Goal: Use online tool/utility: Use online tool/utility

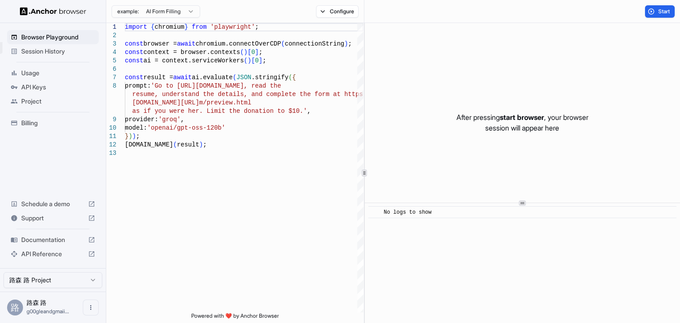
click at [62, 55] on span "Session History" at bounding box center [58, 51] width 74 height 9
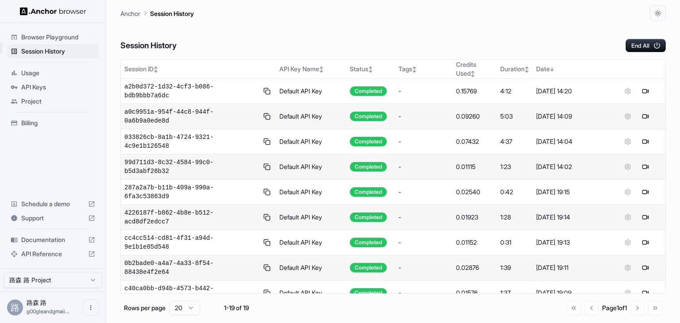
click at [62, 83] on span "API Keys" at bounding box center [58, 87] width 74 height 9
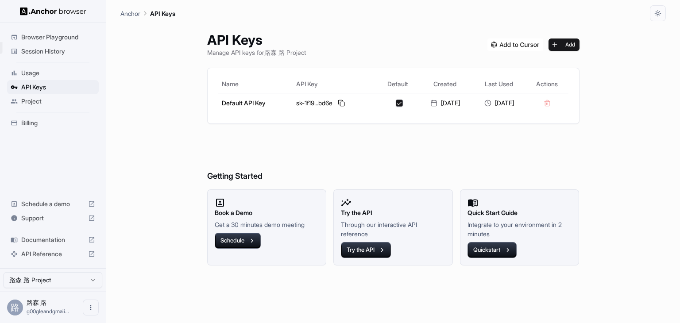
click at [58, 99] on span "Project" at bounding box center [58, 101] width 74 height 9
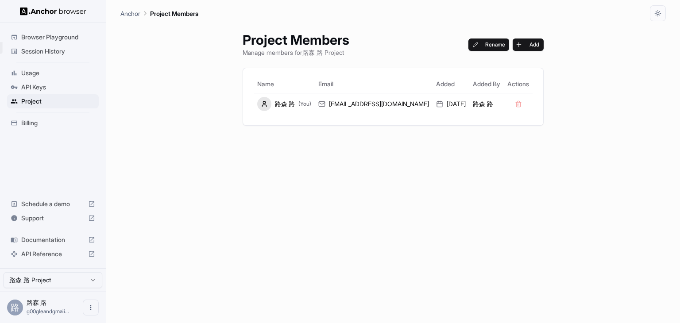
click at [55, 120] on span "Billing" at bounding box center [58, 123] width 74 height 9
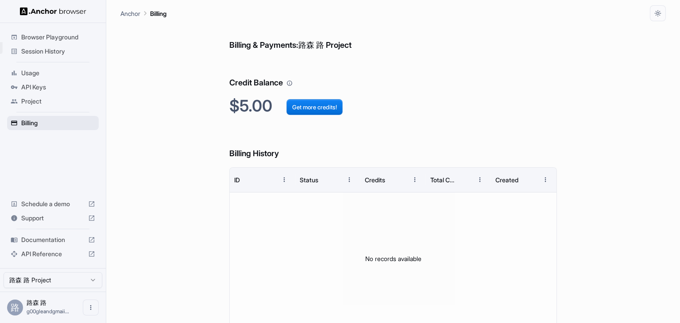
click at [54, 127] on div "Billing" at bounding box center [53, 123] width 92 height 14
click at [240, 143] on h6 "Billing History" at bounding box center [392, 145] width 327 height 31
click at [52, 100] on span "Project" at bounding box center [58, 101] width 74 height 9
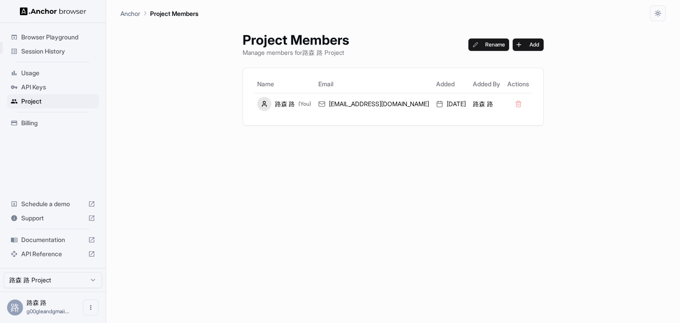
click at [58, 83] on span "API Keys" at bounding box center [58, 87] width 74 height 9
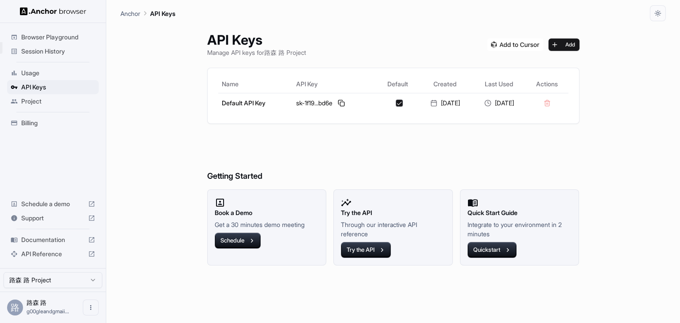
click at [60, 55] on span "Session History" at bounding box center [58, 51] width 74 height 9
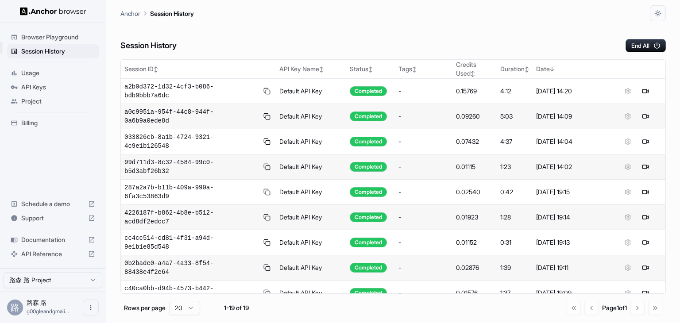
click at [61, 18] on div at bounding box center [53, 11] width 106 height 23
click at [56, 36] on span "Browser Playground" at bounding box center [58, 37] width 74 height 9
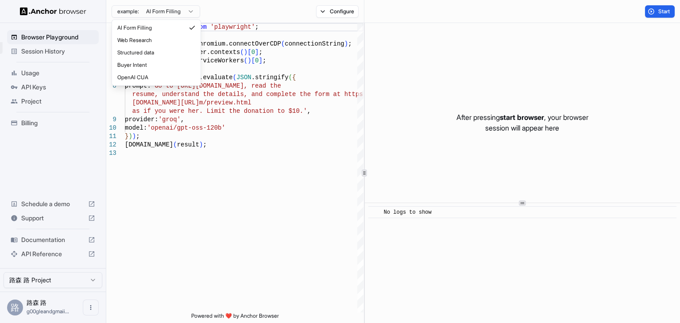
click at [188, 12] on html "set 限制解除 Browser Playground Session History Usage API Keys Project Billing Sche…" at bounding box center [340, 161] width 680 height 323
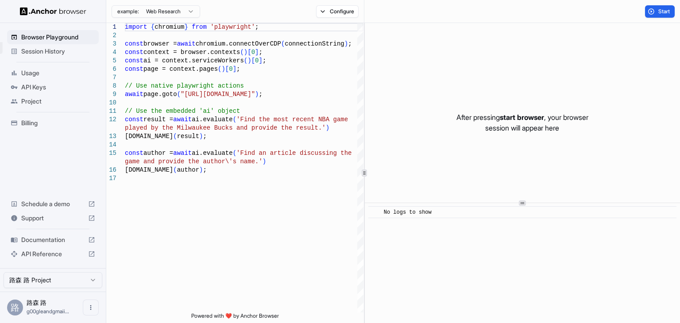
click at [169, 14] on html "set 限制解除 Browser Playground Session History Usage API Keys Project Billing Sche…" at bounding box center [340, 161] width 680 height 323
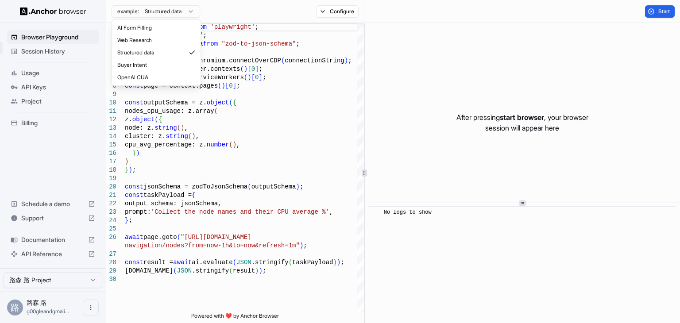
click at [173, 16] on html "set 限制解除 Browser Playground Session History Usage API Keys Project Billing Sche…" at bounding box center [340, 161] width 680 height 323
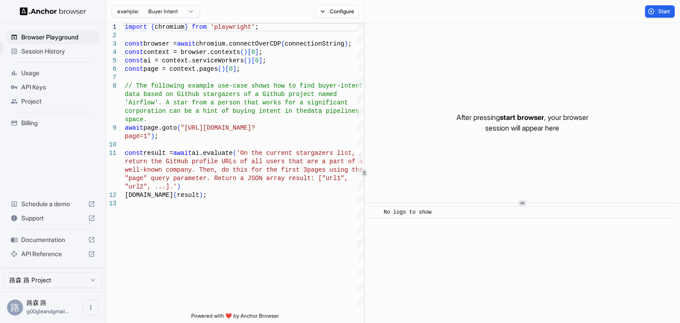
click at [164, 17] on html "set 限制解除 Browser Playground Session History Usage API Keys Project Billing Sche…" at bounding box center [340, 161] width 680 height 323
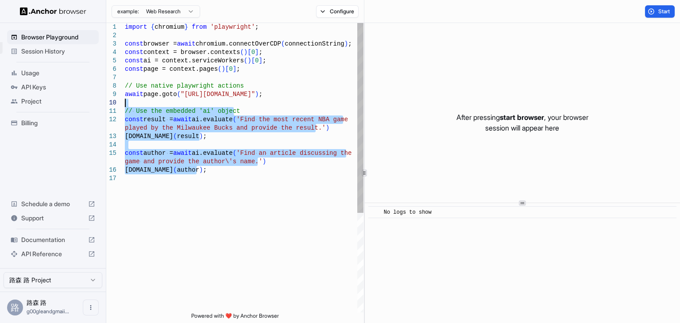
drag, startPoint x: 213, startPoint y: 173, endPoint x: 102, endPoint y: 103, distance: 131.5
click at [125, 103] on div "import { chromium } from 'playwright' ; const browser = await chromium.connectO…" at bounding box center [244, 243] width 239 height 441
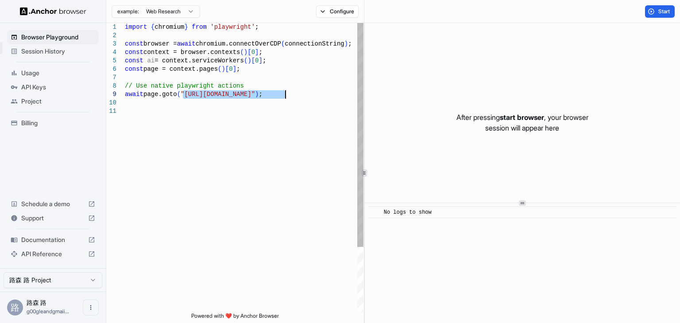
drag, startPoint x: 184, startPoint y: 96, endPoint x: 285, endPoint y: 94, distance: 101.0
click at [285, 94] on div "import { chromium } from 'playwright' ; const browser = await chromium.connectO…" at bounding box center [244, 210] width 239 height 374
type textarea "**********"
click at [307, 98] on div "import { chromium } from 'playwright' ; const browser = await chromium.connectO…" at bounding box center [244, 210] width 239 height 374
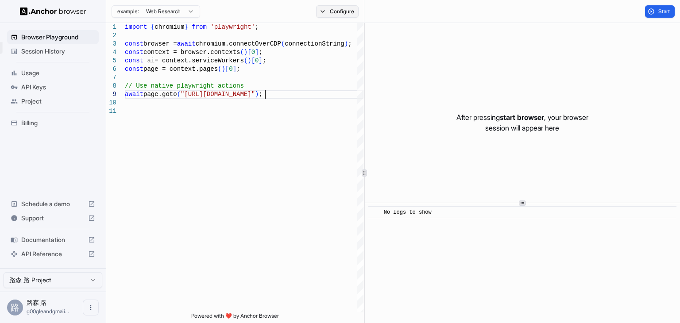
click at [344, 8] on button "Configure" at bounding box center [337, 11] width 43 height 12
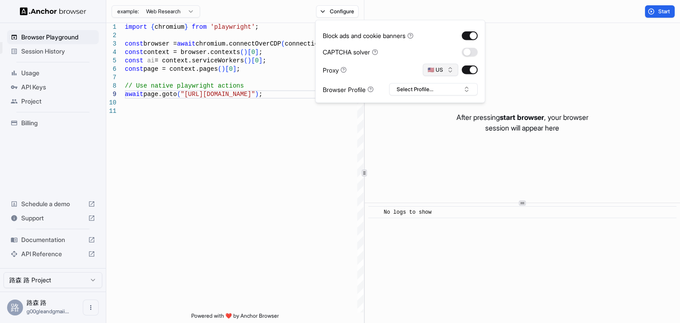
click at [439, 72] on button "🇺🇸 US" at bounding box center [440, 70] width 35 height 12
click at [425, 89] on button "Select Profile..." at bounding box center [433, 89] width 89 height 12
click at [438, 67] on button "🇺🇸 US" at bounding box center [440, 70] width 35 height 12
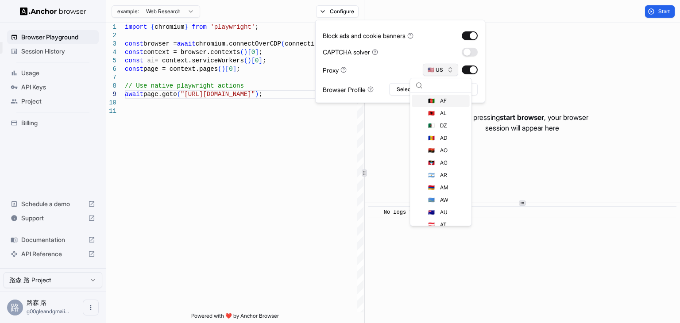
click at [438, 67] on button "🇺🇸 US" at bounding box center [440, 70] width 35 height 12
click at [442, 70] on button "🇺🇸 US" at bounding box center [440, 70] width 35 height 12
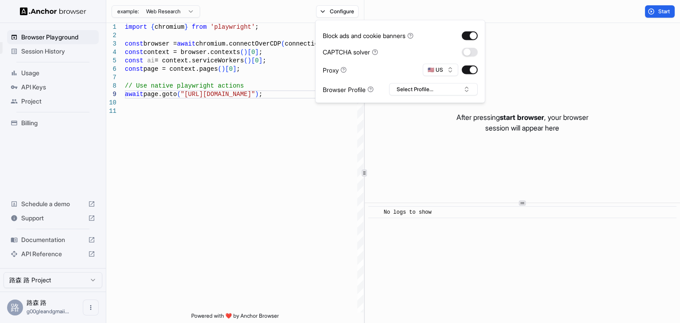
click at [405, 66] on div "Proxy 🇺🇸 US" at bounding box center [400, 70] width 155 height 12
click at [291, 128] on div "import { chromium } from 'playwright' ; const browser = await chromium.connectO…" at bounding box center [244, 210] width 239 height 374
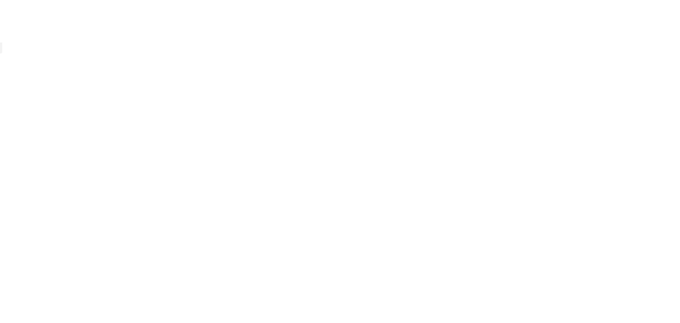
drag, startPoint x: 204, startPoint y: 50, endPoint x: 145, endPoint y: 43, distance: 58.8
click at [145, 43] on body "原文 请对此翻译评分 您的反馈将用于改进谷歌翻译" at bounding box center [340, 161] width 680 height 323
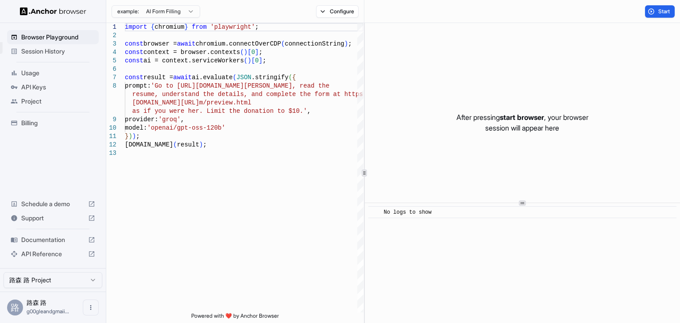
click at [181, 9] on html "set 限制解除 Browser Playground Session History Usage API Keys Project Billing Sche…" at bounding box center [340, 161] width 680 height 323
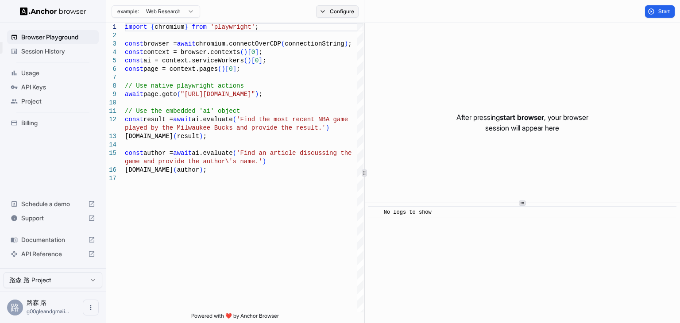
click at [335, 12] on button "Configure" at bounding box center [337, 11] width 43 height 12
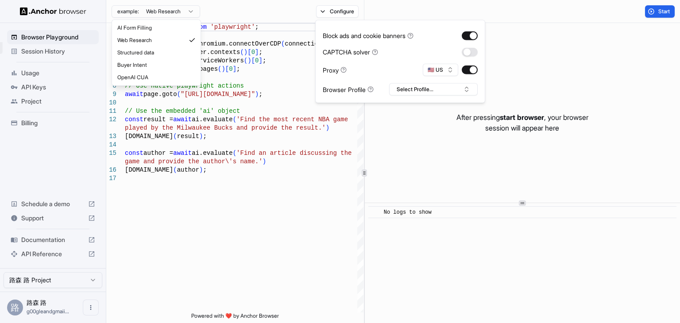
click at [177, 11] on html "set 限制解除 Browser Playground Session History Usage API Keys Project Billing Sche…" at bounding box center [340, 161] width 680 height 323
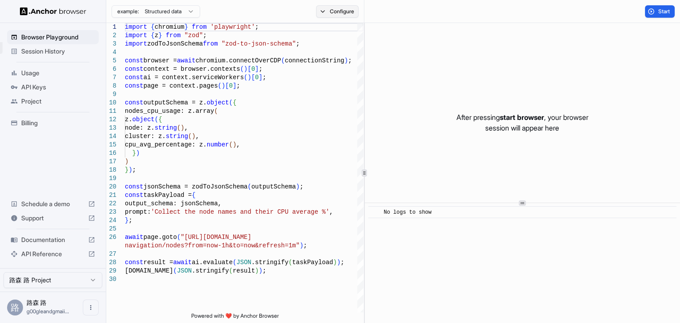
click at [345, 11] on button "Configure" at bounding box center [337, 11] width 43 height 12
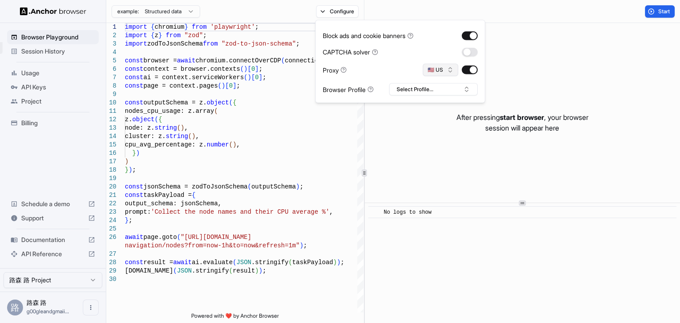
click at [438, 71] on button "🇺🇸 US" at bounding box center [440, 70] width 35 height 12
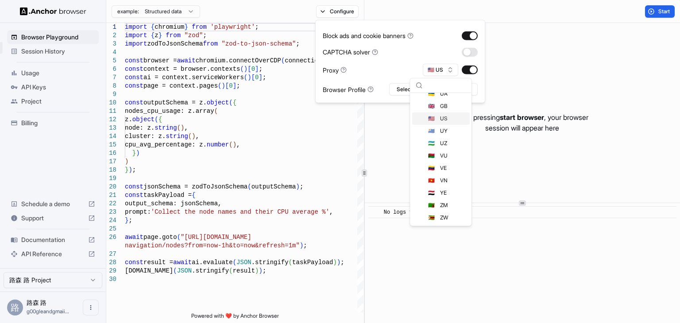
click at [373, 77] on div "Block ads and cookie banners CAPTCHA solver Proxy 🇺🇸 US Browser Profile Select …" at bounding box center [400, 61] width 155 height 68
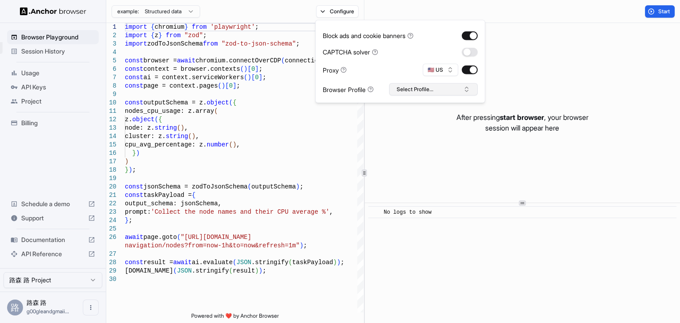
click at [403, 90] on button "Select Profile..." at bounding box center [433, 89] width 89 height 12
click at [378, 76] on div "Proxy 🇺🇸 US" at bounding box center [400, 70] width 155 height 12
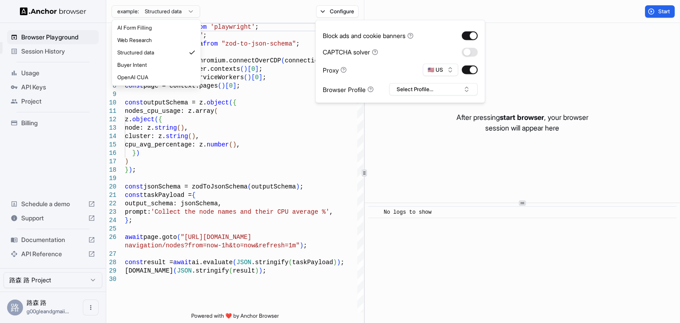
click at [164, 13] on html "set 限制解除 Browser Playground Session History Usage API Keys Project Billing Sche…" at bounding box center [340, 161] width 680 height 323
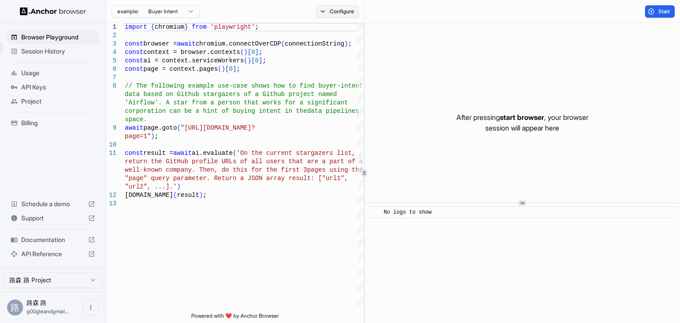
click at [337, 8] on button "Configure" at bounding box center [337, 11] width 43 height 12
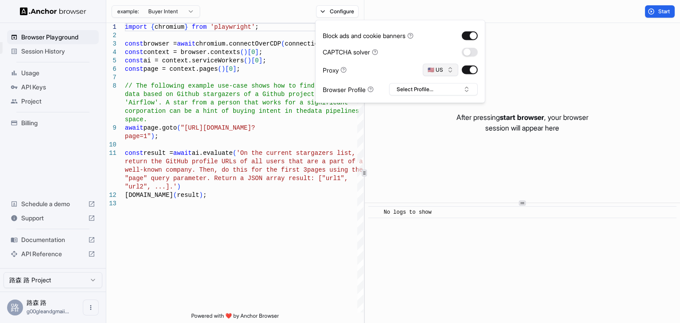
click at [430, 66] on button "🇺🇸 US" at bounding box center [440, 70] width 35 height 12
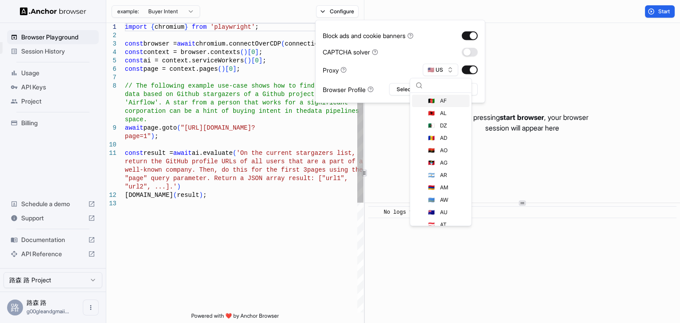
click at [175, 23] on div "import { chromium } from 'playwright' ; const browser = await chromium.connectO…" at bounding box center [244, 256] width 239 height 466
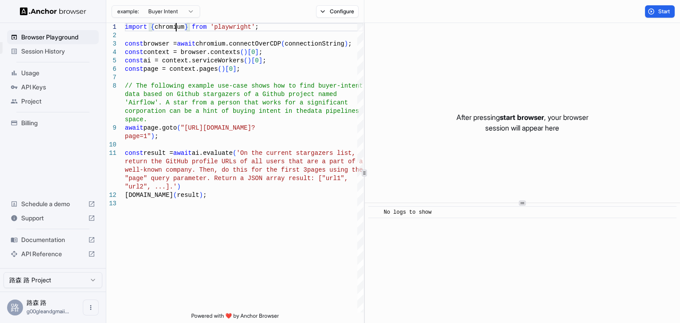
click at [164, 12] on html "set 限制解除 Browser Playground Session History Usage API Keys Project Billing Sche…" at bounding box center [340, 161] width 680 height 323
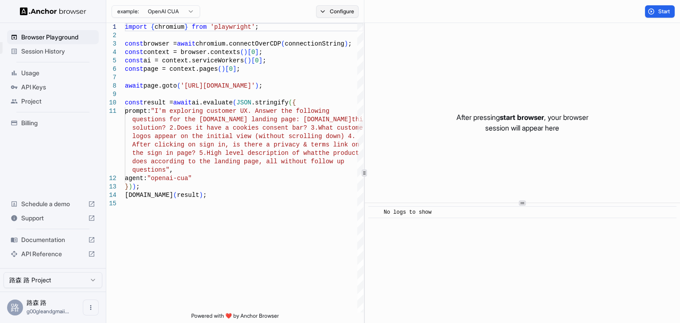
click at [338, 9] on button "Configure" at bounding box center [337, 11] width 43 height 12
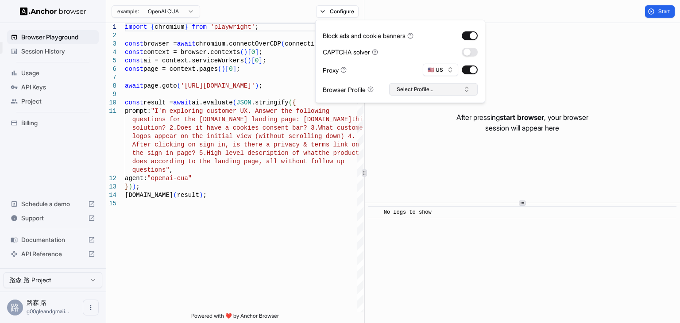
click at [415, 84] on button "Select Profile..." at bounding box center [433, 89] width 89 height 12
click at [416, 85] on button "Select Profile..." at bounding box center [433, 89] width 89 height 12
click at [241, 188] on div "import { chromium } from 'playwright' ; const browser = await chromium.connectO…" at bounding box center [244, 256] width 239 height 466
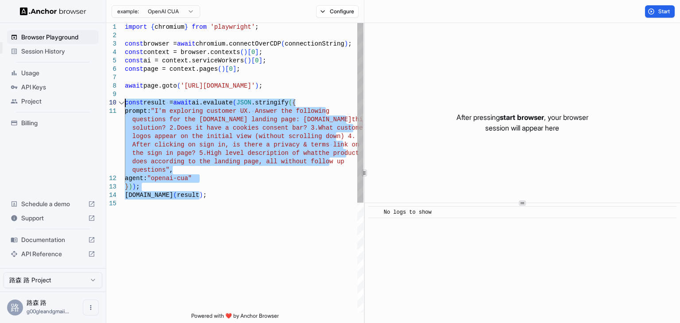
drag, startPoint x: 215, startPoint y: 200, endPoint x: 110, endPoint y: 102, distance: 143.2
click at [125, 102] on div "import { chromium } from 'playwright' ; const browser = await chromium.connectO…" at bounding box center [244, 256] width 239 height 466
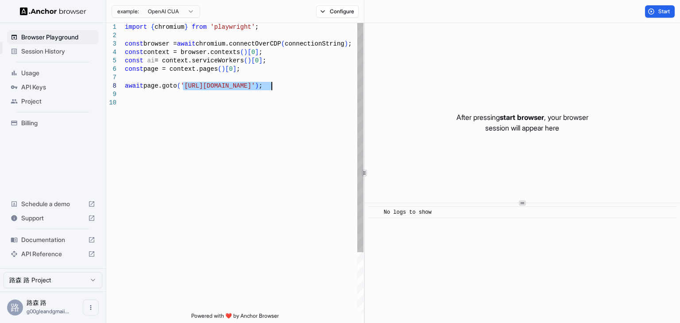
drag, startPoint x: 184, startPoint y: 85, endPoint x: 273, endPoint y: 84, distance: 89.0
click at [273, 84] on div "import { chromium } from 'playwright' ; const browser = await chromium.connectO…" at bounding box center [244, 205] width 239 height 365
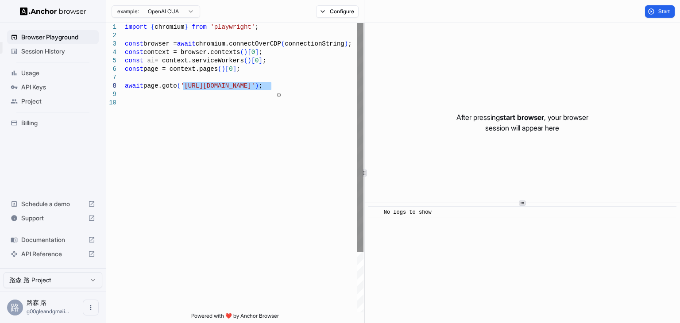
type textarea "**********"
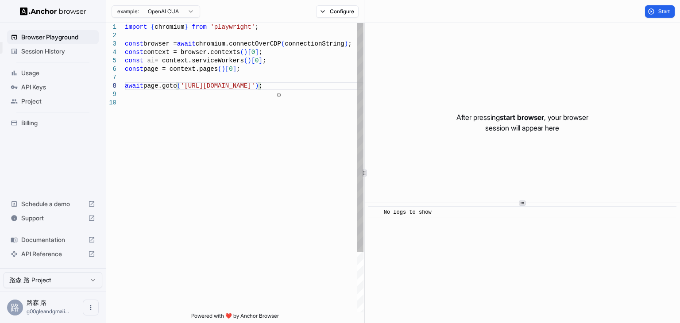
click at [309, 80] on div "import { chromium } from 'playwright' ; const browser = await chromium.connectO…" at bounding box center [244, 205] width 239 height 365
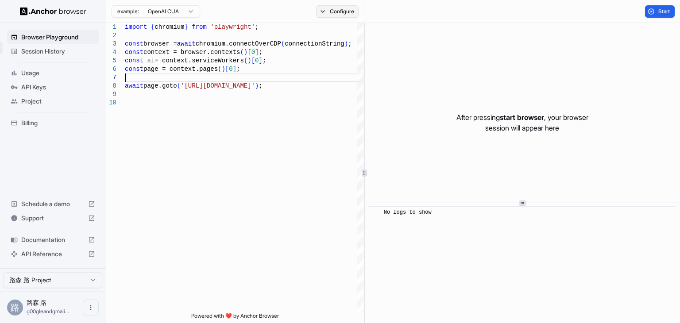
click at [330, 12] on button "Configure" at bounding box center [337, 11] width 43 height 12
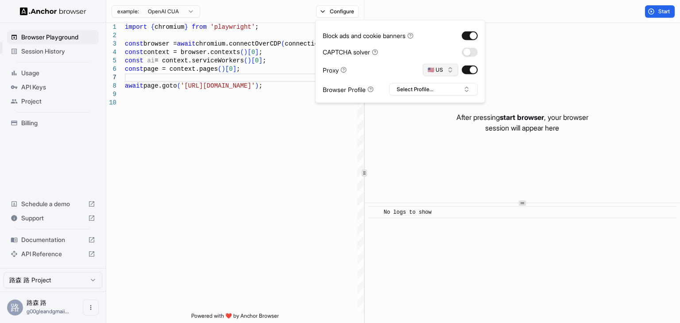
click at [433, 69] on button "🇺🇸 US" at bounding box center [440, 70] width 35 height 12
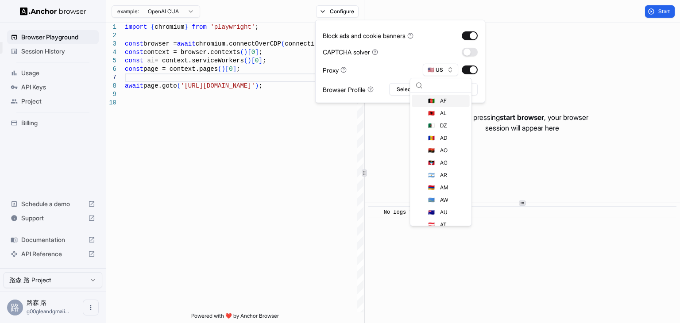
click at [397, 68] on div "Proxy 🇺🇸 US" at bounding box center [400, 70] width 155 height 12
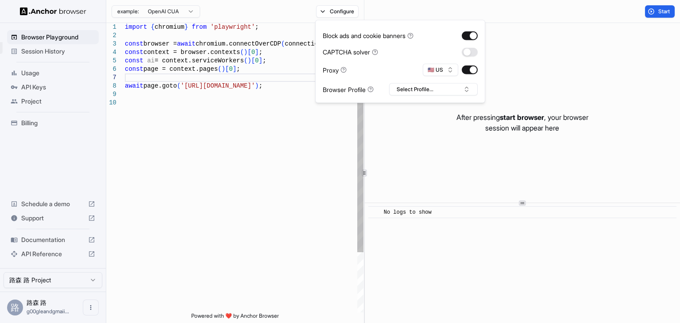
click at [246, 73] on div "import { chromium } from 'playwright' ; const browser = await chromium.connectO…" at bounding box center [244, 205] width 239 height 365
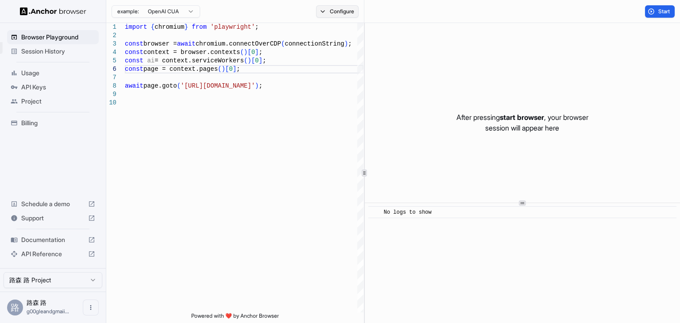
click at [340, 15] on button "Configure" at bounding box center [337, 11] width 43 height 12
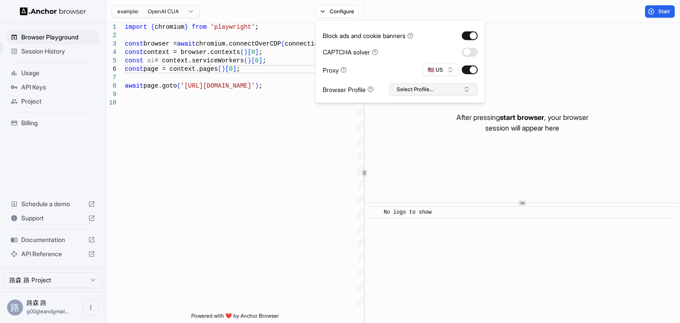
click at [420, 89] on button "Select Profile..." at bounding box center [433, 89] width 89 height 12
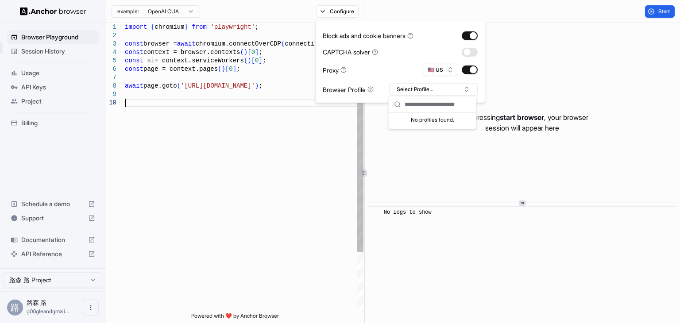
click at [301, 123] on div "import { chromium } from 'playwright' ; const browser = await chromium.connectO…" at bounding box center [244, 205] width 239 height 365
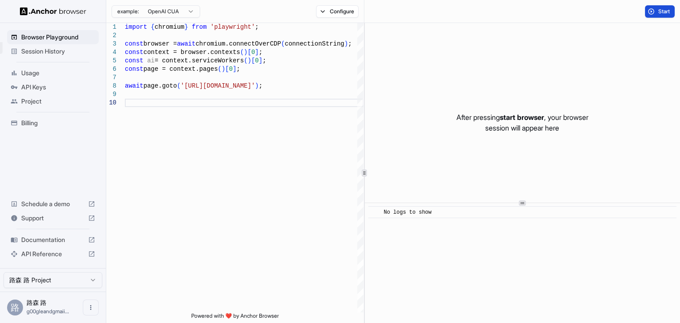
click at [661, 11] on span "Start" at bounding box center [665, 11] width 12 height 7
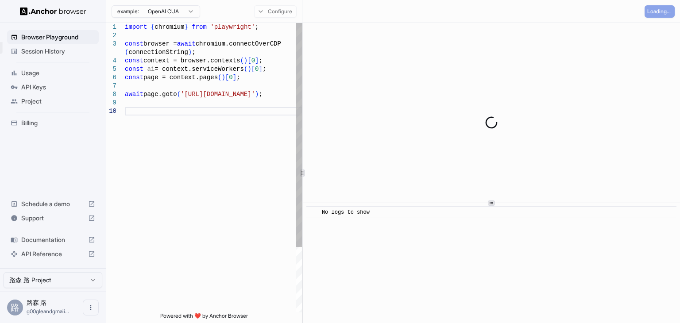
click at [302, 105] on div at bounding box center [302, 173] width 0 height 300
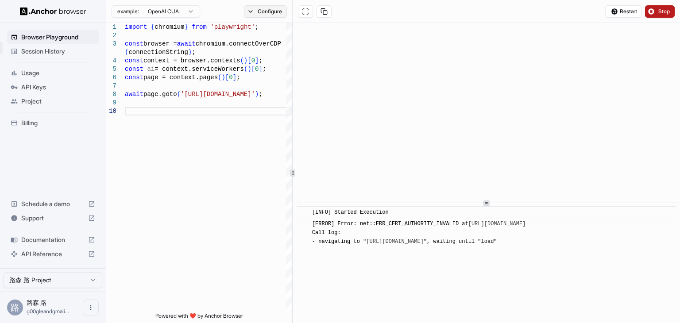
click at [275, 13] on button "Configure" at bounding box center [265, 11] width 43 height 12
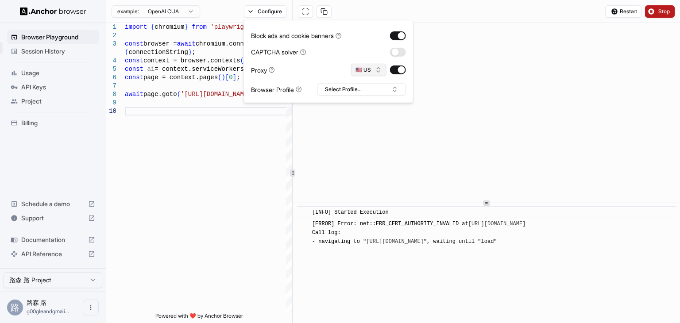
click at [361, 70] on button "🇺🇸 US" at bounding box center [368, 70] width 35 height 12
click at [307, 72] on div "Proxy 🇺🇸 US" at bounding box center [328, 70] width 155 height 12
click at [367, 69] on button "🇺🇸 US" at bounding box center [368, 70] width 35 height 12
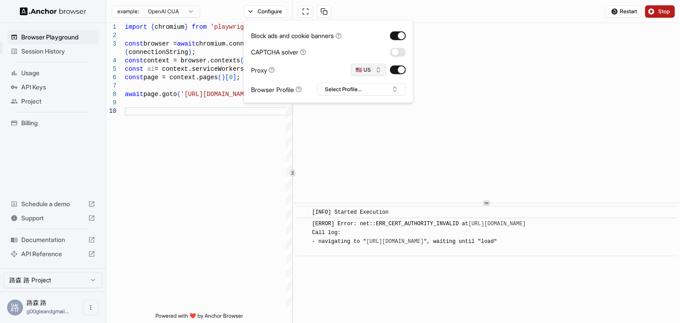
click at [367, 69] on button "🇺🇸 US" at bounding box center [368, 70] width 35 height 12
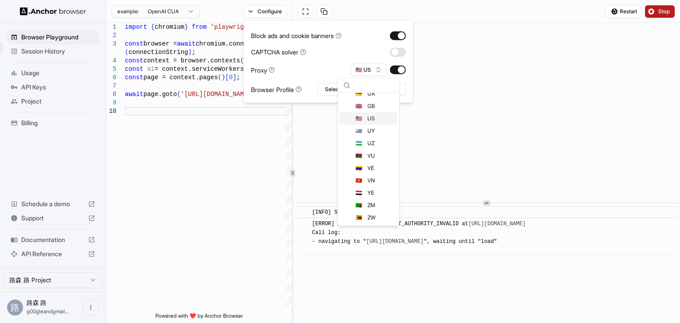
click at [376, 123] on div "🇺🇸 US" at bounding box center [369, 118] width 58 height 12
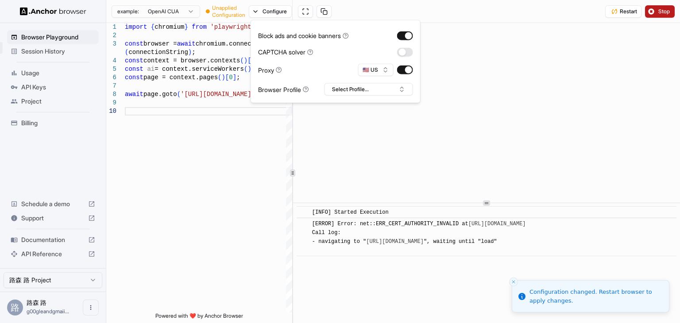
click at [667, 13] on span "Stop" at bounding box center [665, 11] width 12 height 7
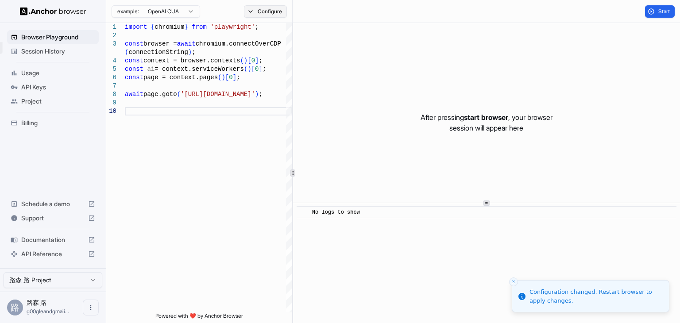
click at [273, 14] on button "Configure" at bounding box center [265, 11] width 43 height 12
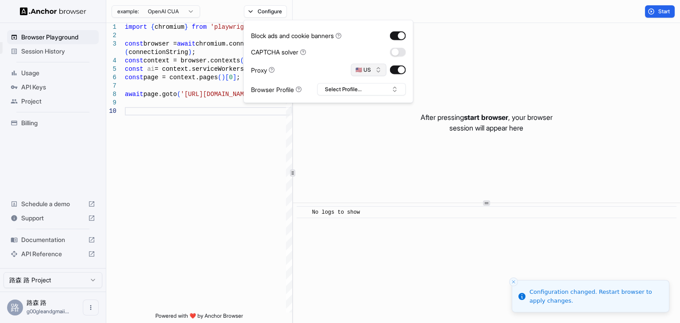
click at [381, 64] on button "🇺🇸 US" at bounding box center [368, 70] width 35 height 12
click at [398, 70] on button "button" at bounding box center [398, 70] width 16 height 9
click at [376, 69] on div "🇺🇸 US" at bounding box center [378, 70] width 55 height 12
click at [392, 70] on button "button" at bounding box center [398, 70] width 16 height 9
click at [374, 70] on button "🇺🇸 US" at bounding box center [368, 70] width 35 height 12
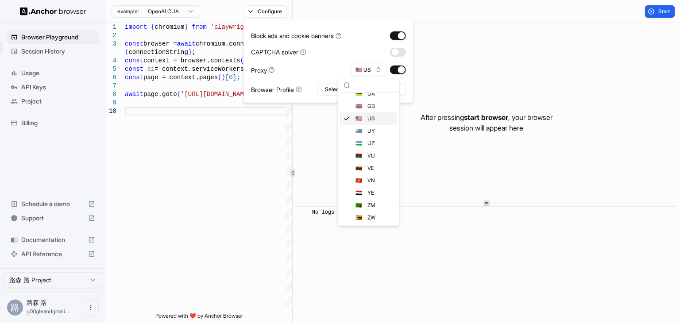
click at [374, 120] on div "🇺🇸 US" at bounding box center [369, 118] width 58 height 12
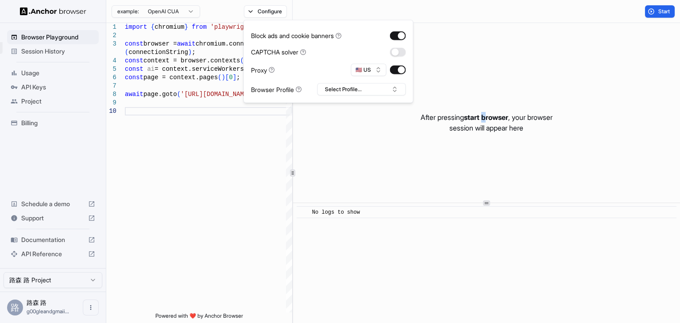
click at [484, 95] on div "After pressing start browser , your browser session will appear here" at bounding box center [486, 122] width 387 height 199
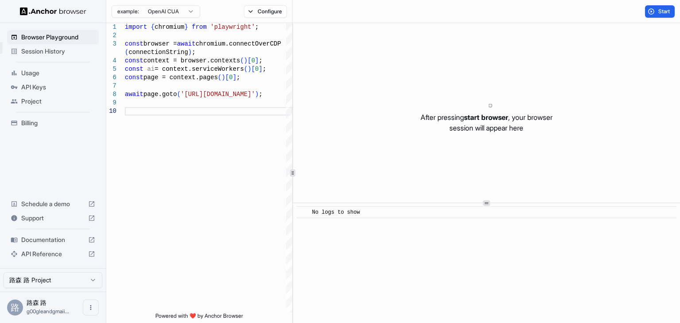
click at [659, 34] on div "After pressing start browser , your browser session will appear here" at bounding box center [486, 122] width 387 height 199
click at [662, 13] on span "Start" at bounding box center [665, 11] width 12 height 7
